Goal: Information Seeking & Learning: Learn about a topic

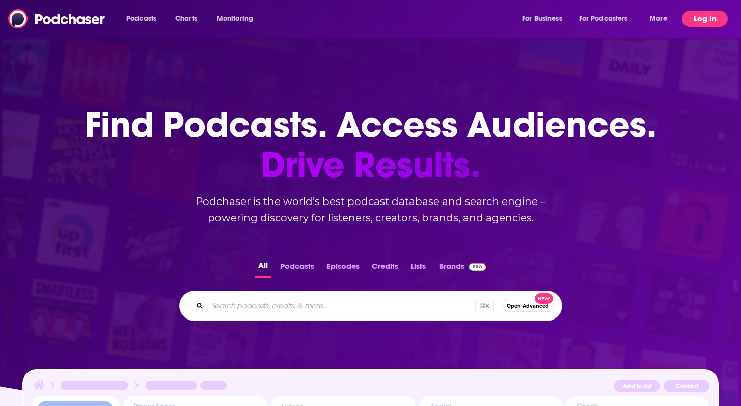
click at [716, 18] on button "Log In" at bounding box center [705, 19] width 46 height 16
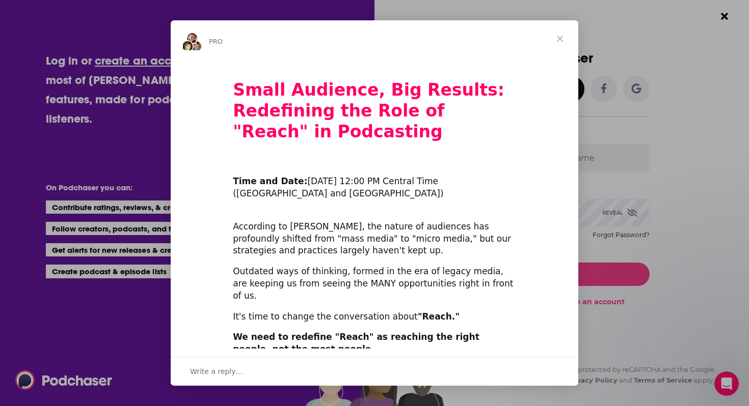
click at [560, 39] on span "Close" at bounding box center [559, 38] width 37 height 37
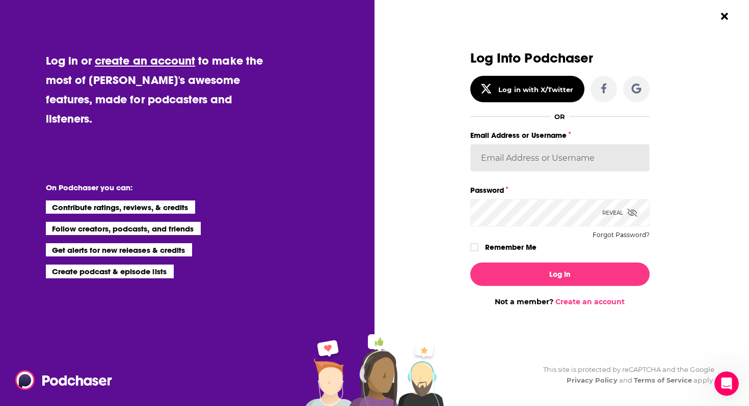
click at [533, 158] on input "Email Address or Username" at bounding box center [559, 158] width 179 height 28
type input "LKassela"
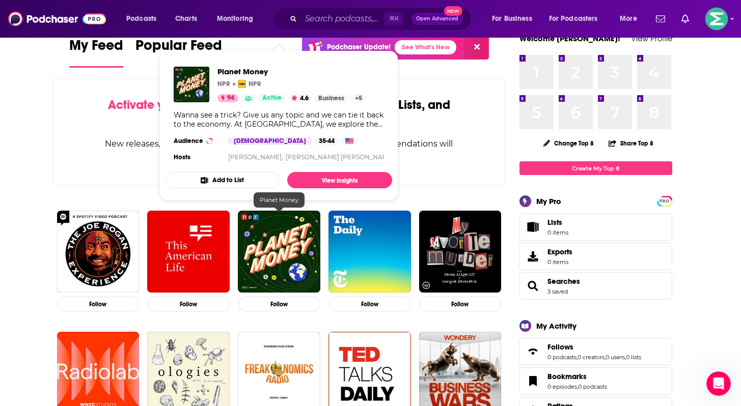
scroll to position [26, 0]
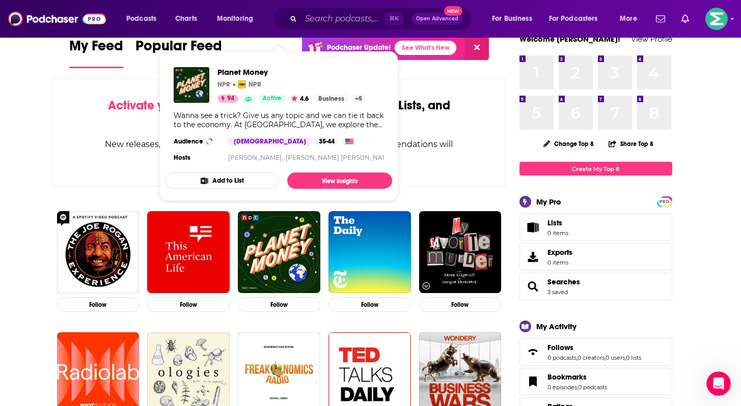
click at [66, 146] on div "Activate your Feed by following Podcasts, Creators, Lists, and other Users! New…" at bounding box center [279, 132] width 453 height 108
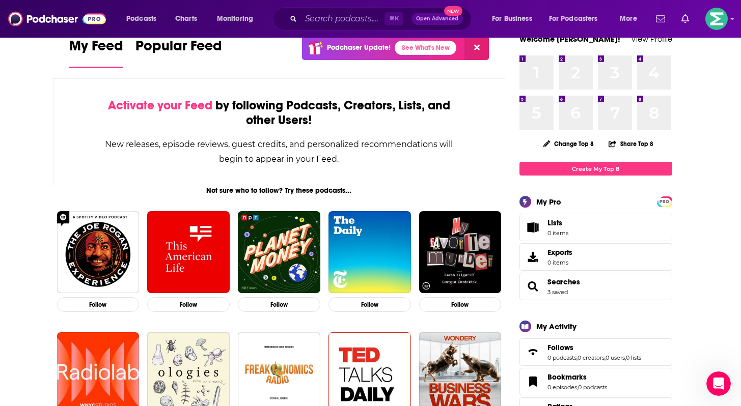
scroll to position [0, 0]
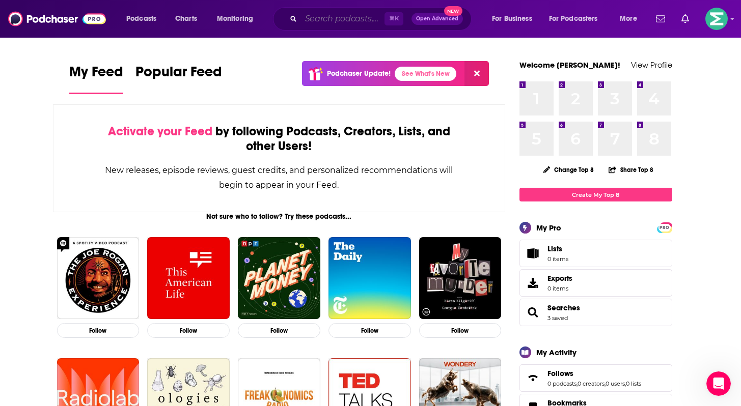
click at [326, 21] on input "Search podcasts, credits, & more..." at bounding box center [343, 19] width 84 height 16
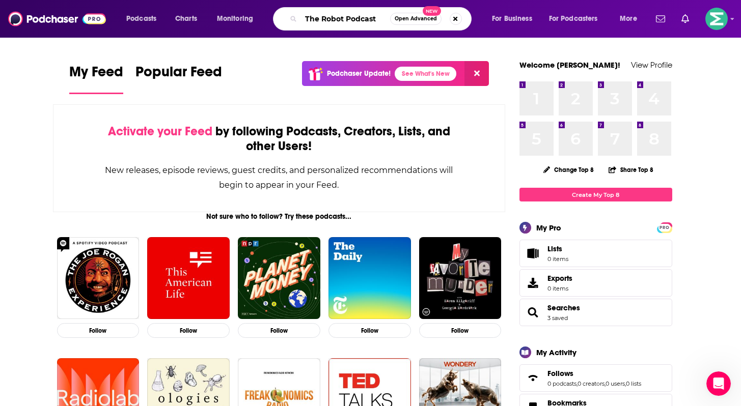
type input "The Robot Podcast"
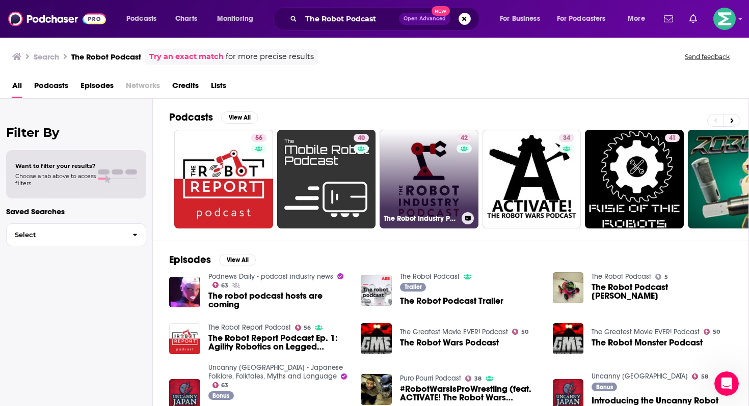
click at [420, 206] on link "42 The Robot Industry Podcast" at bounding box center [428, 179] width 99 height 99
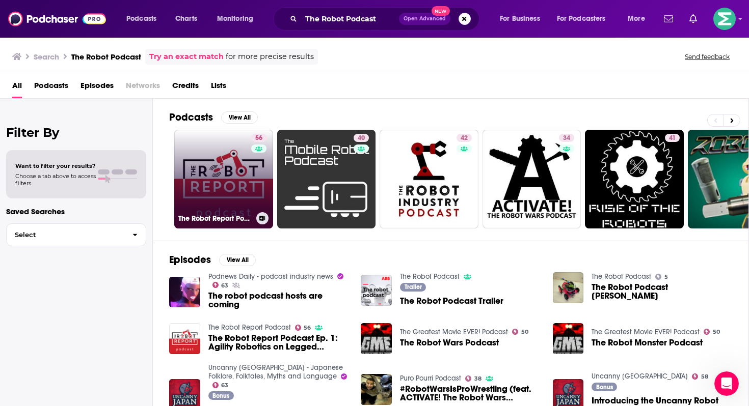
click at [228, 160] on link "56 The Robot Report Podcast" at bounding box center [223, 179] width 99 height 99
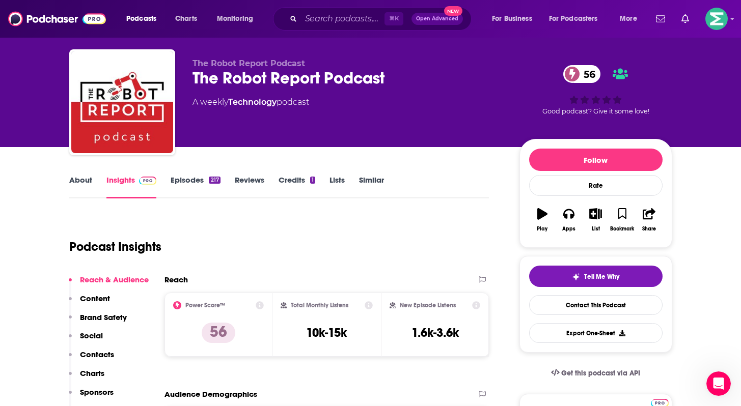
scroll to position [13, 0]
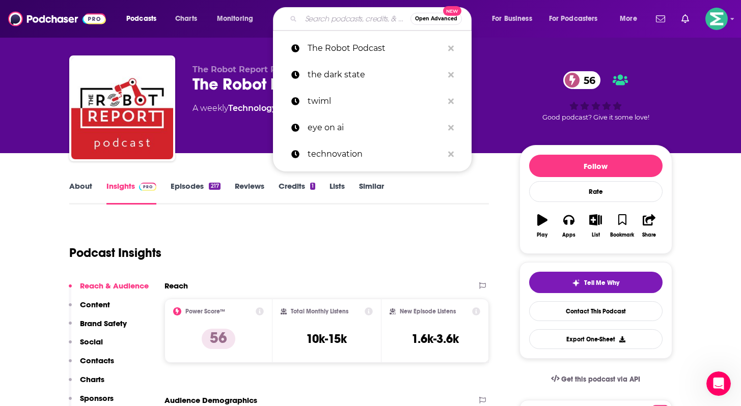
click at [330, 22] on input "Search podcasts, credits, & more..." at bounding box center [355, 19] width 109 height 16
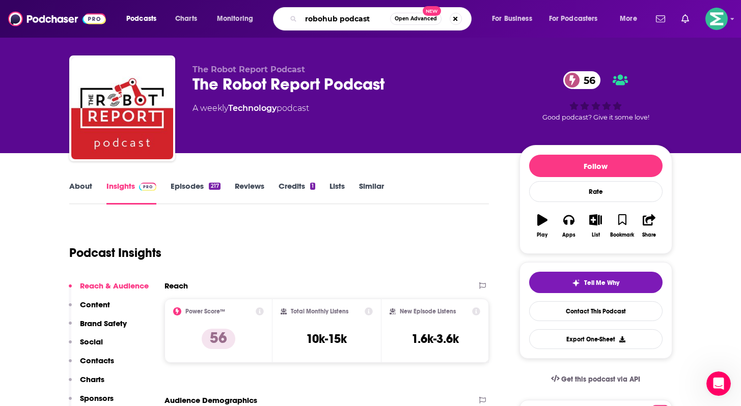
type input "robohub podcasts"
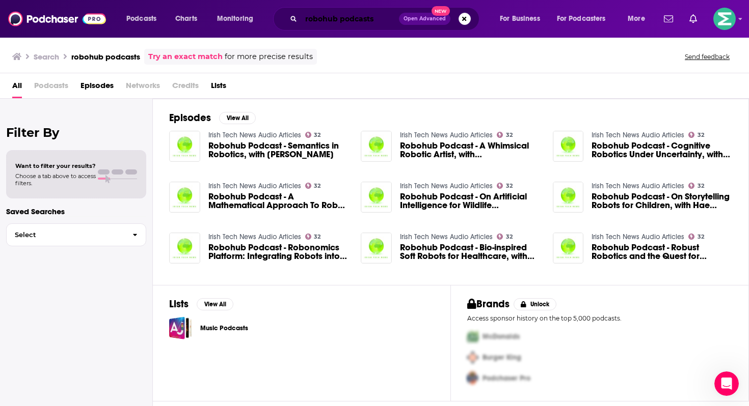
click at [375, 19] on input "robohub podcasts" at bounding box center [350, 19] width 98 height 16
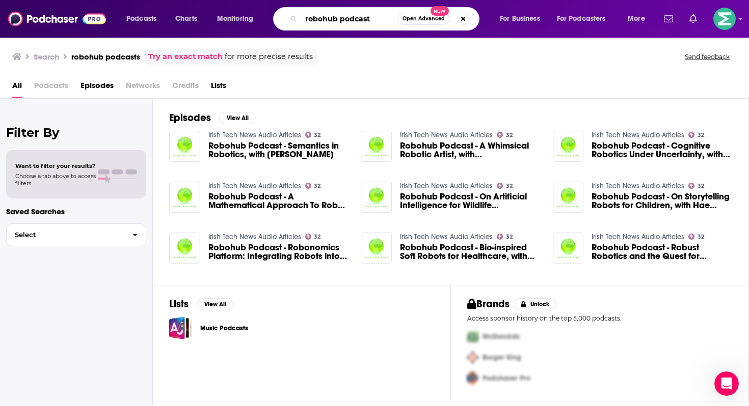
type input "robohub podcast"
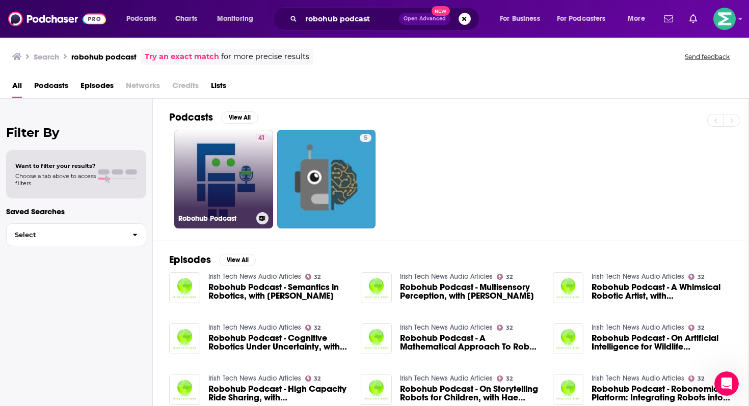
click at [224, 160] on link "41 Robohub Podcast" at bounding box center [223, 179] width 99 height 99
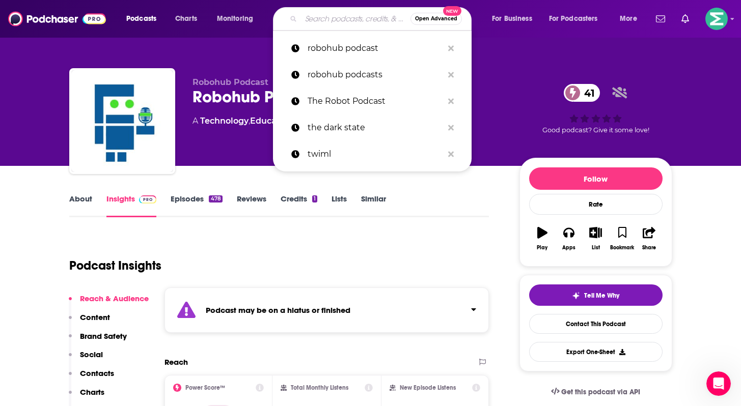
click at [366, 21] on input "Search podcasts, credits, & more..." at bounding box center [355, 19] width 109 height 16
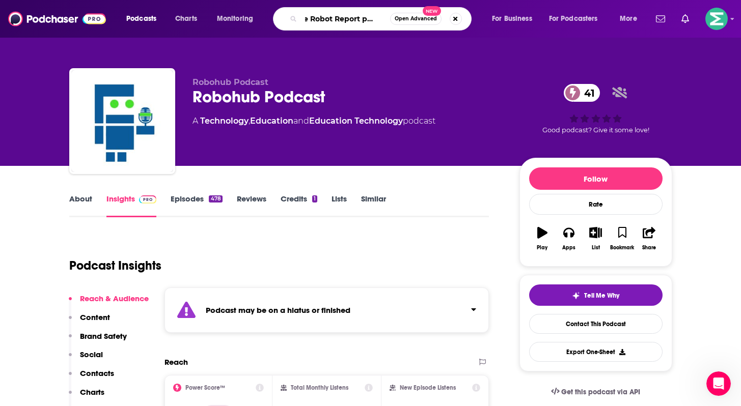
type input "The Robot Report podcast"
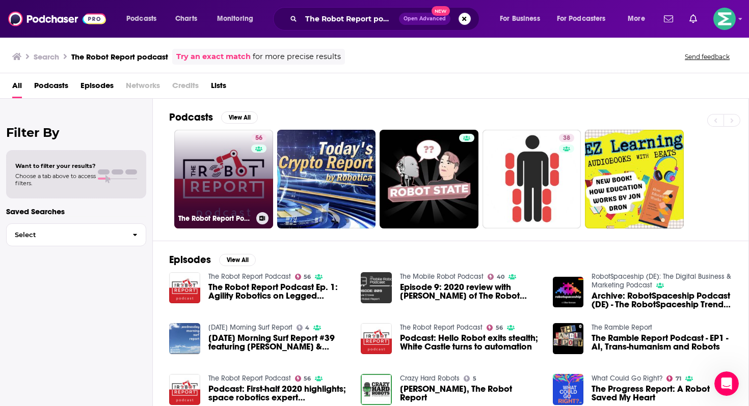
click at [239, 206] on link "56 The Robot Report Podcast" at bounding box center [223, 179] width 99 height 99
